Goal: Transaction & Acquisition: Purchase product/service

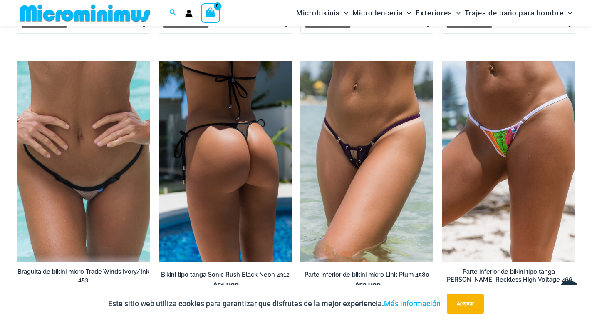
scroll to position [2324, 0]
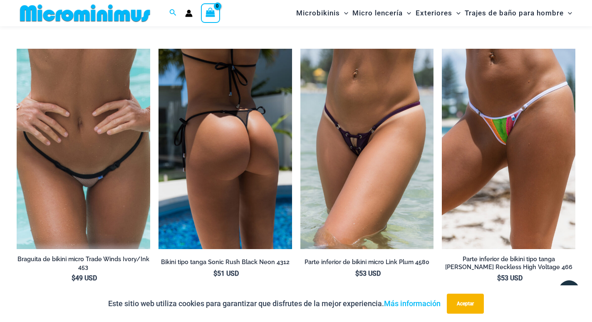
click at [201, 151] on img at bounding box center [226, 149] width 134 height 200
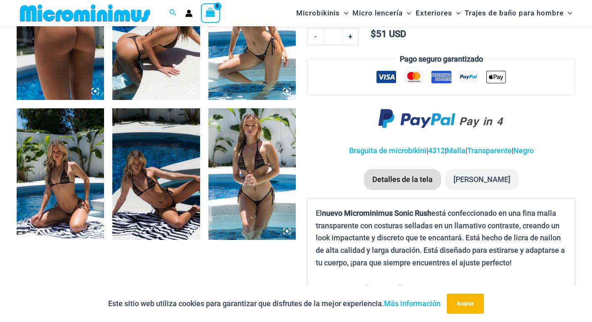
scroll to position [533, 0]
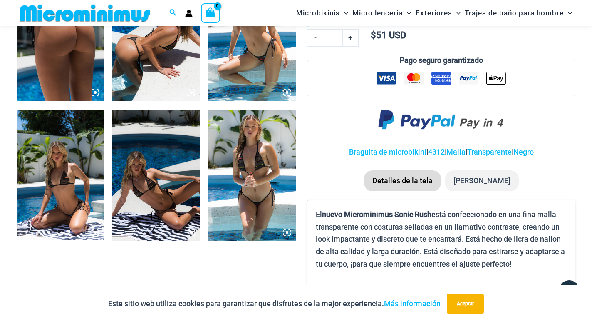
click at [150, 186] on img at bounding box center [155, 174] width 87 height 131
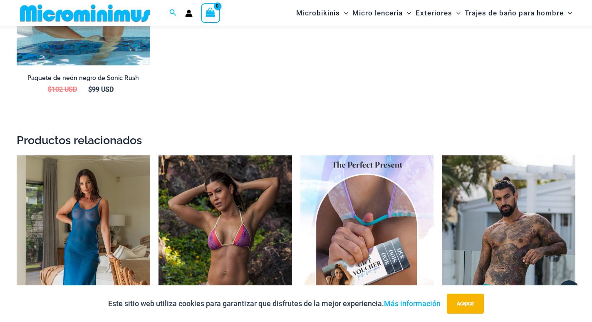
scroll to position [1158, 0]
